Goal: Task Accomplishment & Management: Complete application form

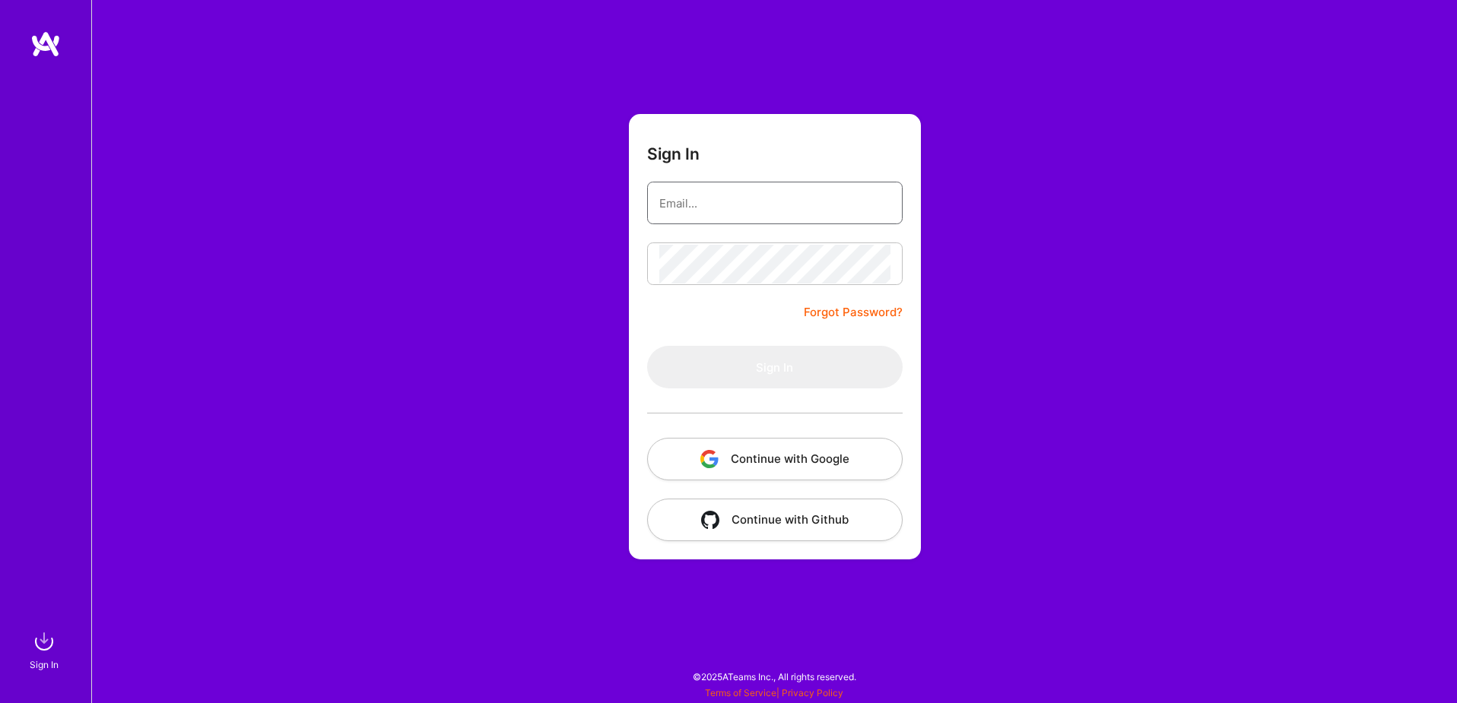
click at [723, 205] on input "email" at bounding box center [774, 203] width 231 height 39
type input "[EMAIL_ADDRESS][DOMAIN_NAME]"
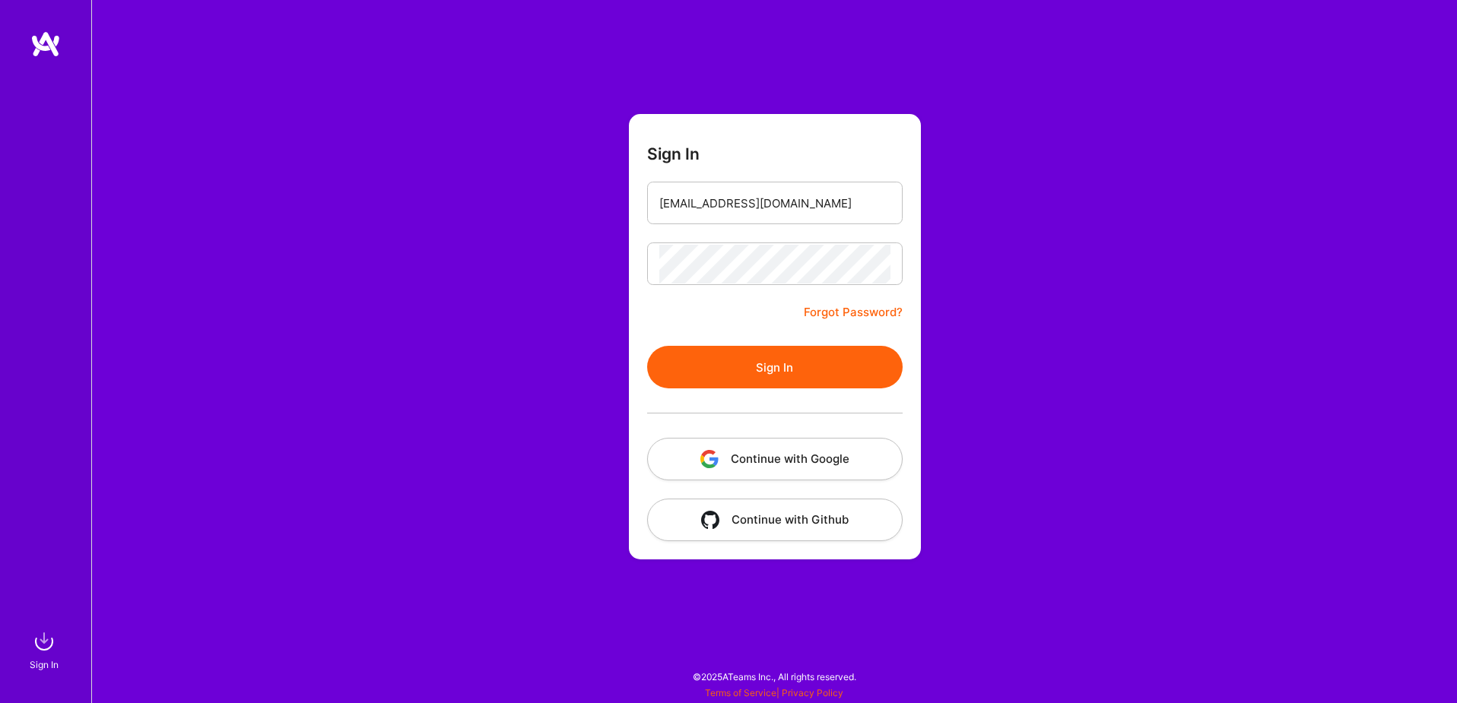
click at [789, 373] on button "Sign In" at bounding box center [775, 367] width 256 height 43
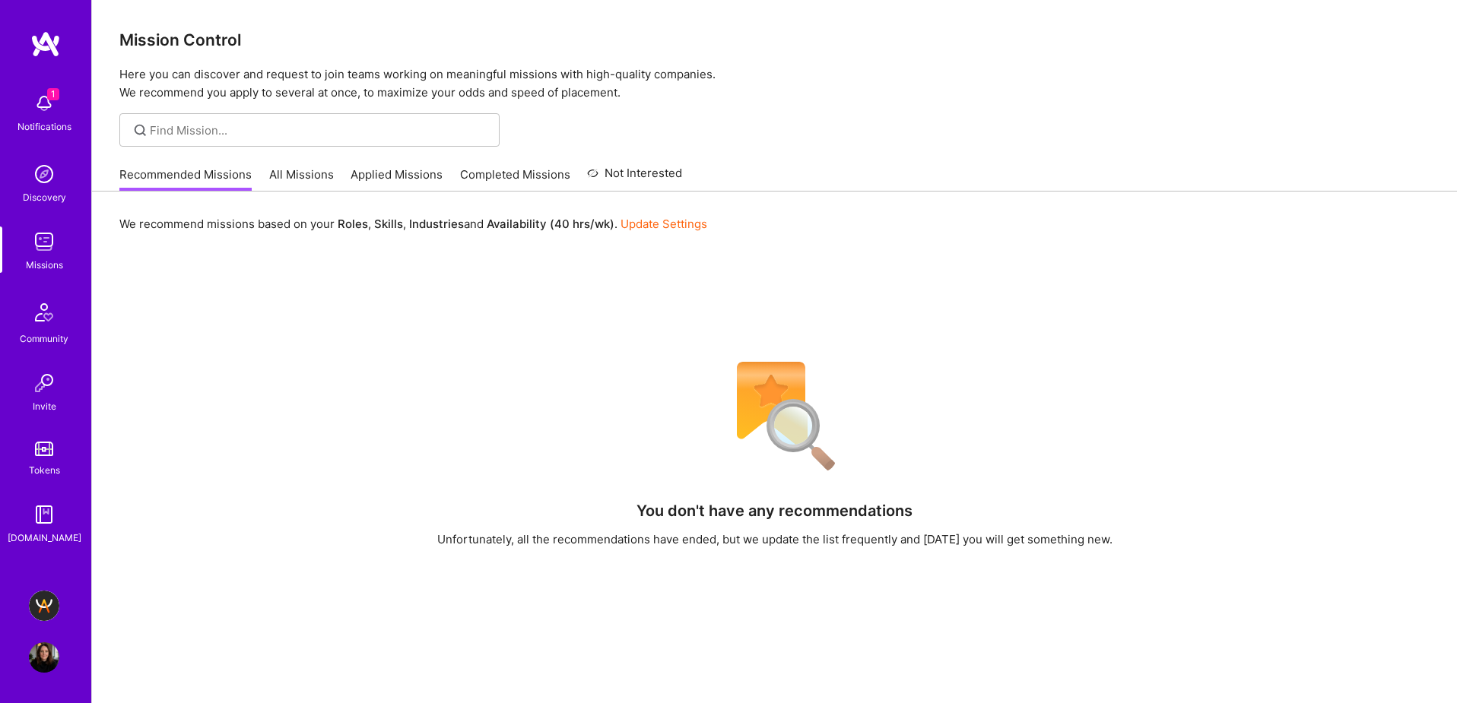
click at [59, 247] on img at bounding box center [44, 242] width 30 height 30
click at [329, 171] on link "All Missions" at bounding box center [301, 179] width 65 height 25
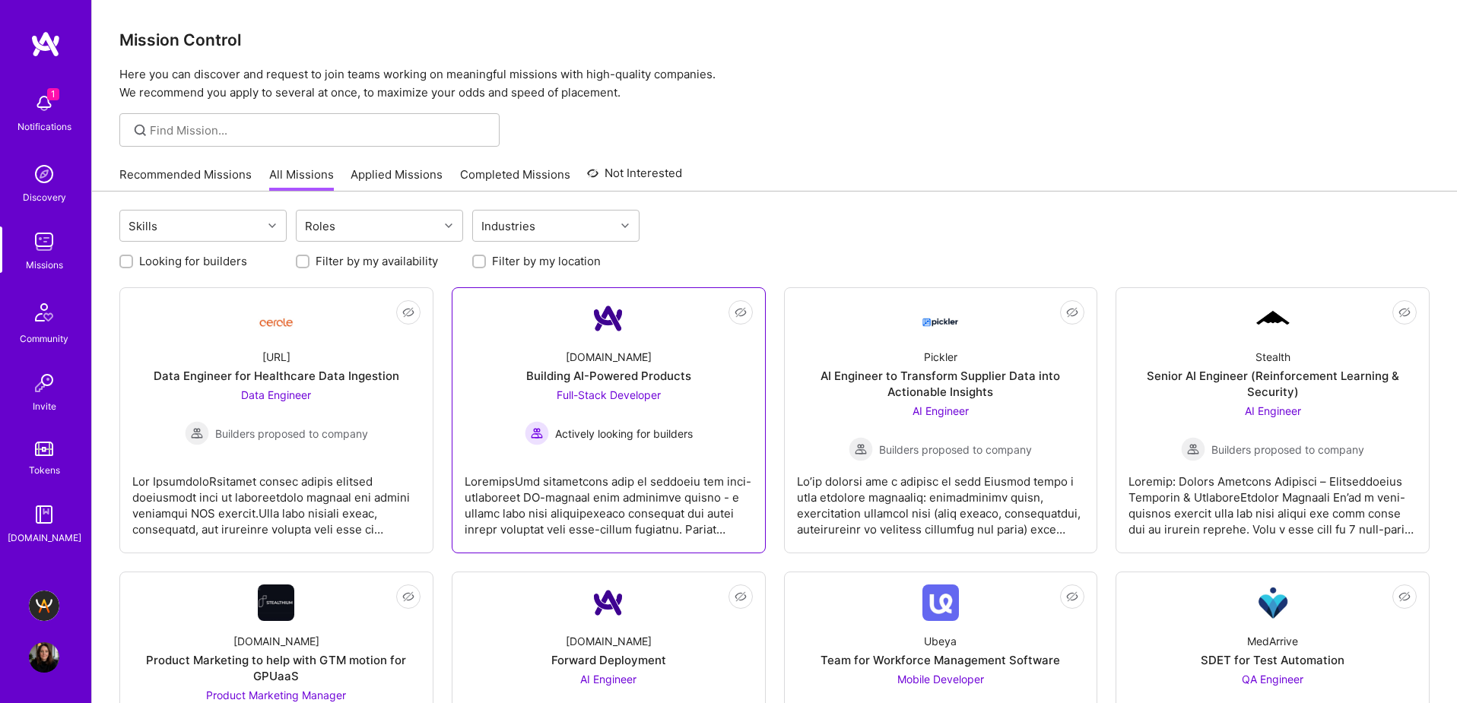
click at [633, 509] on div at bounding box center [609, 500] width 288 height 76
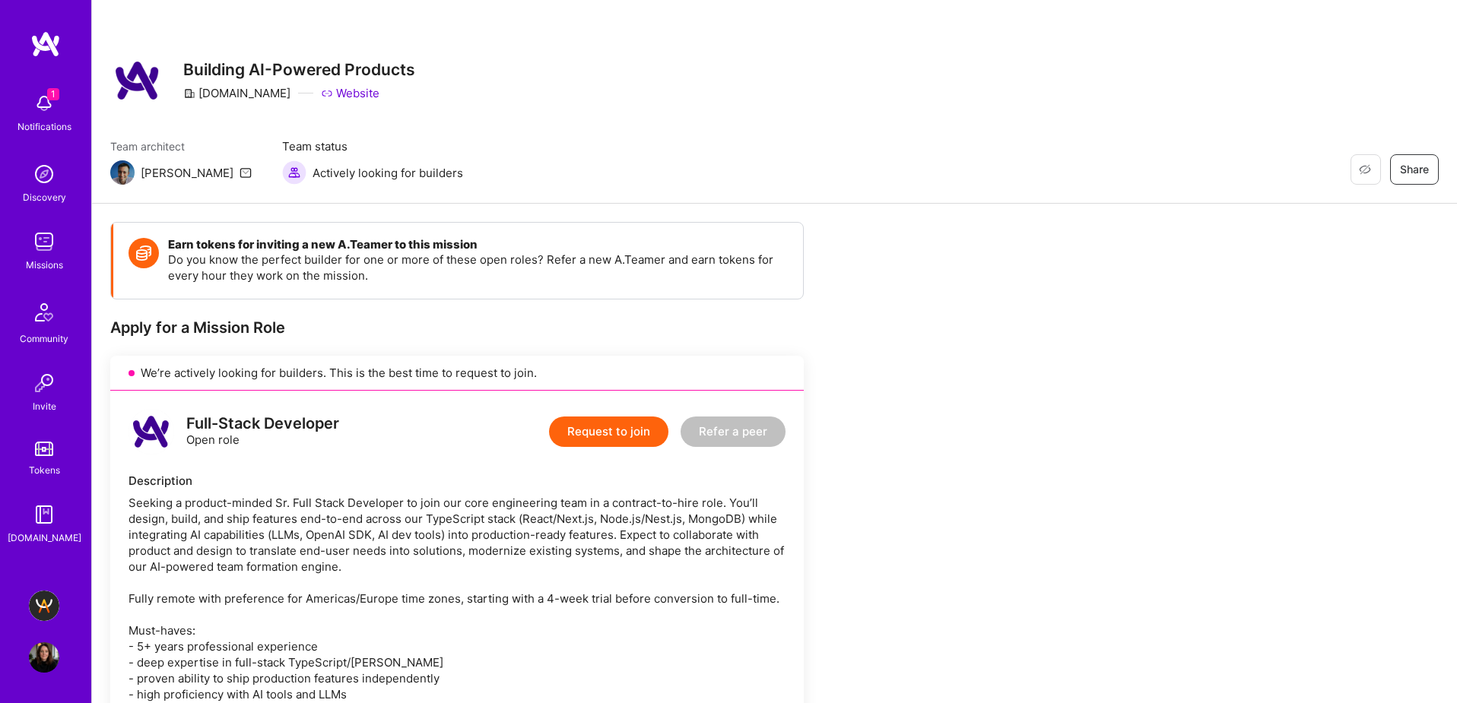
click at [605, 440] on button "Request to join" at bounding box center [608, 432] width 119 height 30
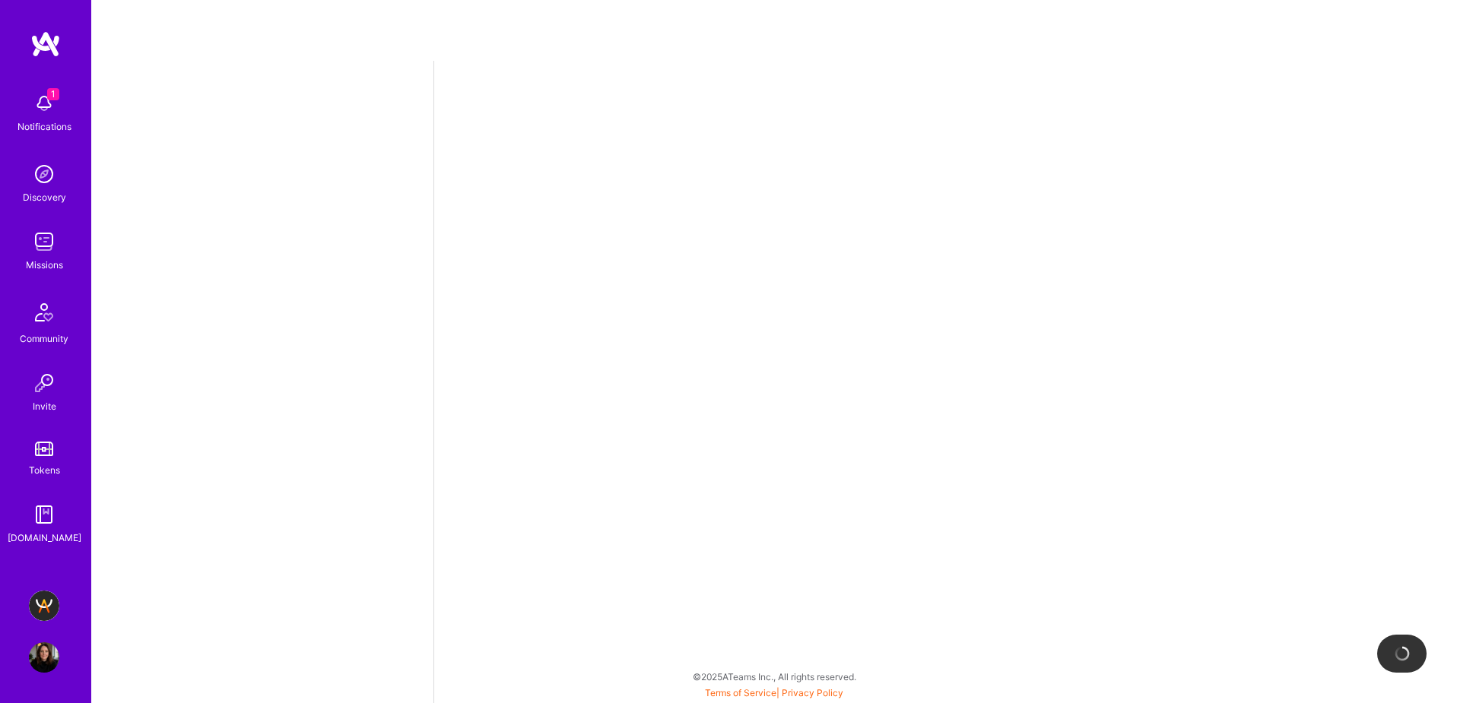
select select "US"
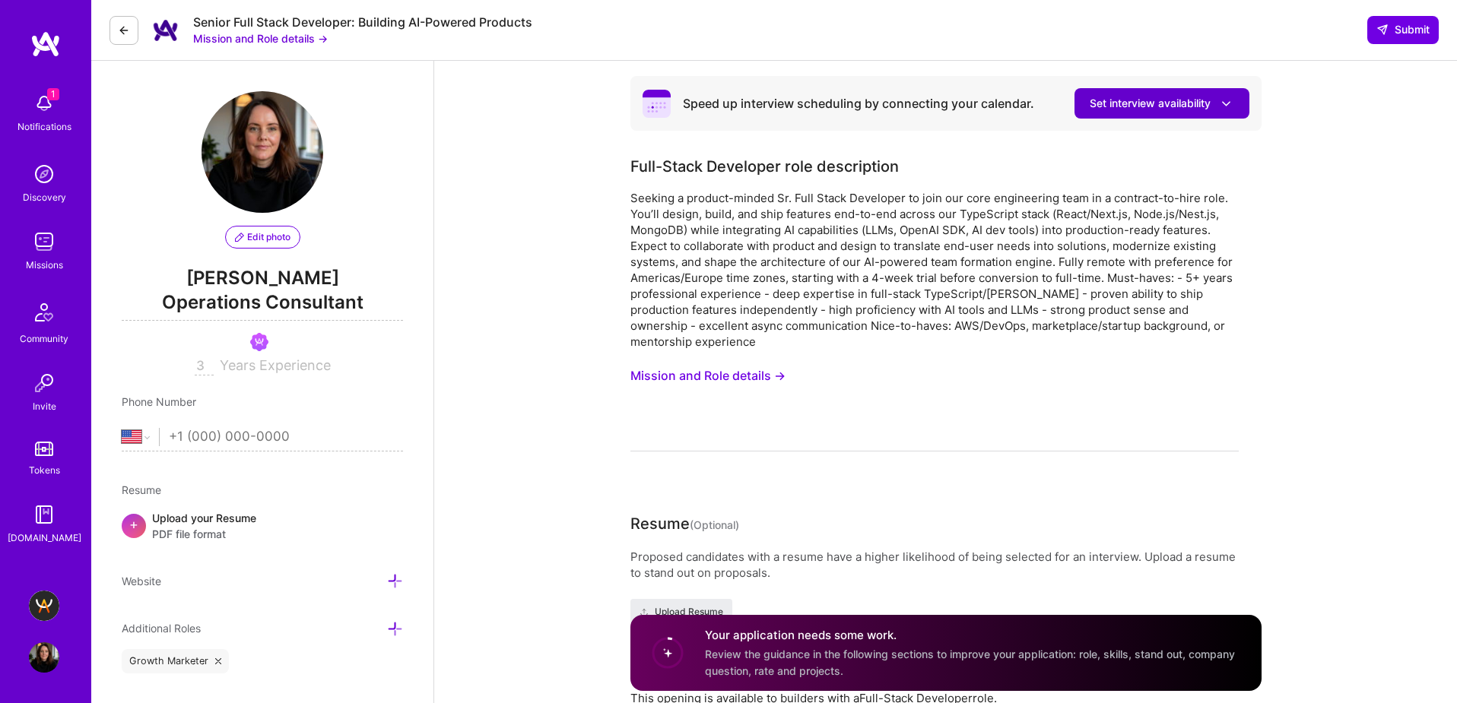
click at [1179, 110] on span "Set interview availability" at bounding box center [1162, 104] width 144 height 16
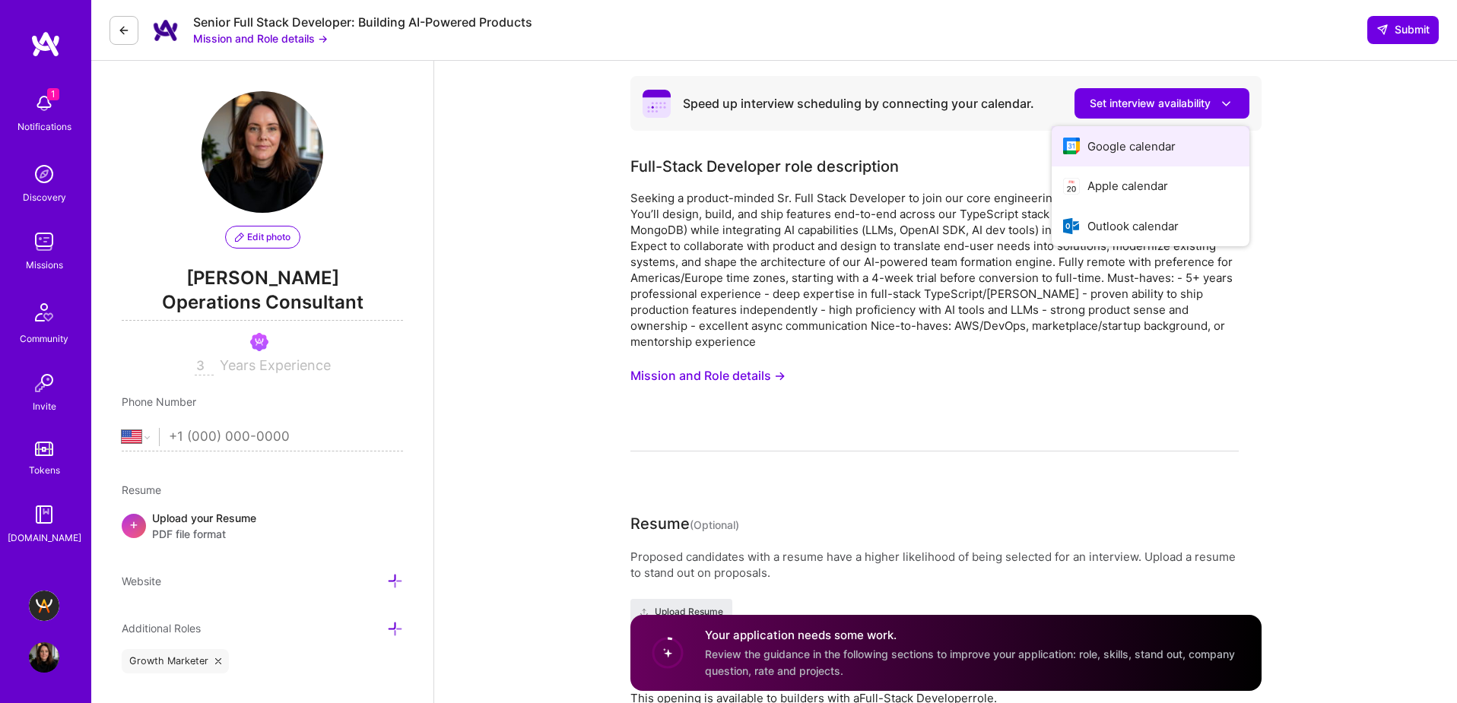
click at [1144, 150] on button "Google calendar" at bounding box center [1151, 146] width 198 height 40
